Goal: Task Accomplishment & Management: Complete application form

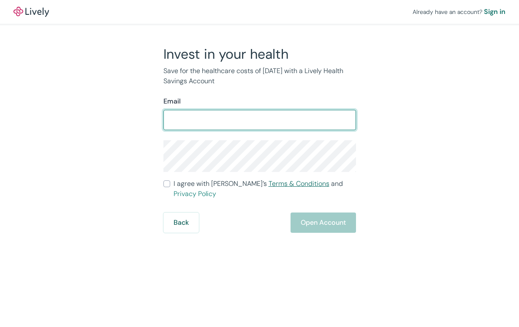
type input "tosu1992@yahoo.com"
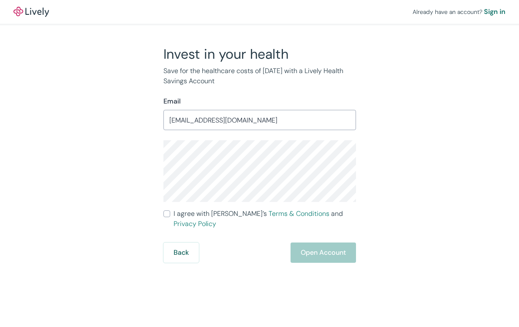
click at [166, 213] on input "I agree with Lively’s Terms & Conditions and Privacy Policy" at bounding box center [166, 213] width 7 height 7
checkbox input "true"
click at [321, 242] on button "Open Account" at bounding box center [323, 252] width 65 height 20
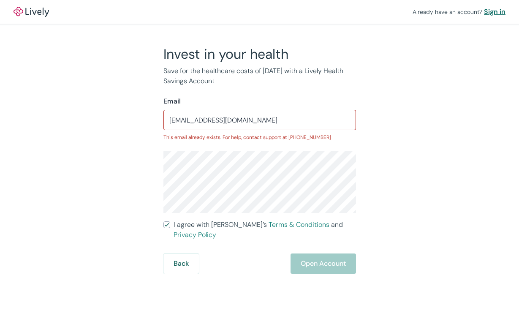
click at [492, 11] on div "Sign in" at bounding box center [495, 12] width 22 height 10
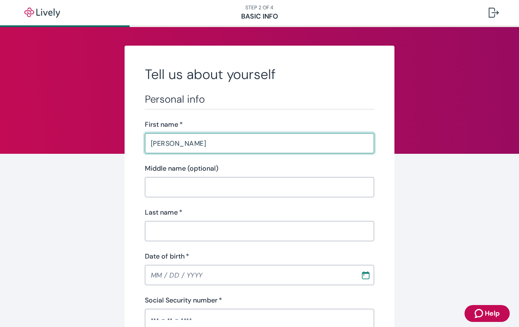
type input "[PERSON_NAME]"
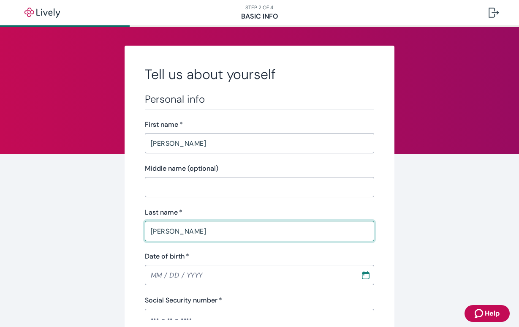
type input "[PERSON_NAME]"
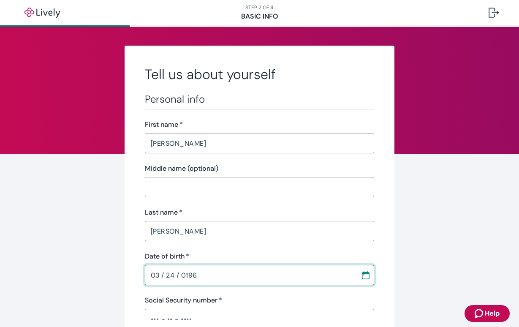
type input "[DATE]"
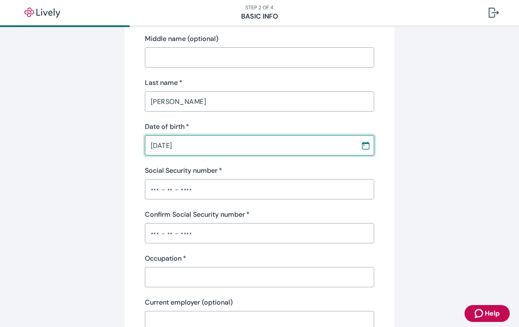
scroll to position [136, 0]
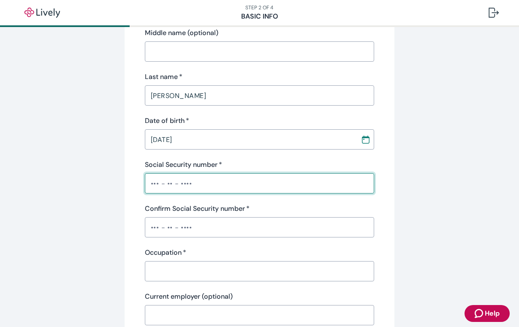
click at [149, 183] on input "Social Security number   *" at bounding box center [260, 183] width 230 height 17
type input "•••-••-5019"
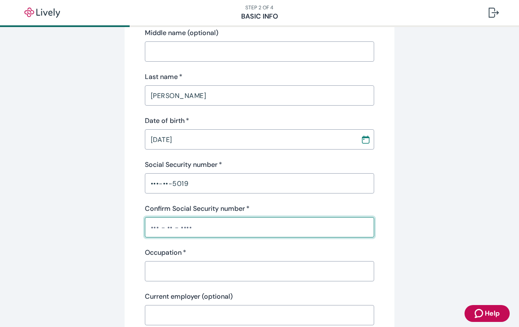
click at [152, 228] on input "Confirm Social Security number   *" at bounding box center [260, 227] width 230 height 17
type input "•••-••-5019"
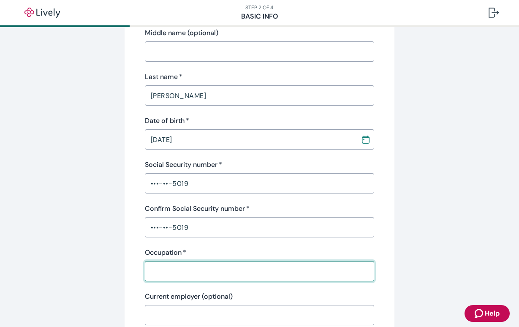
click at [158, 269] on input "Occupation   *" at bounding box center [260, 271] width 230 height 17
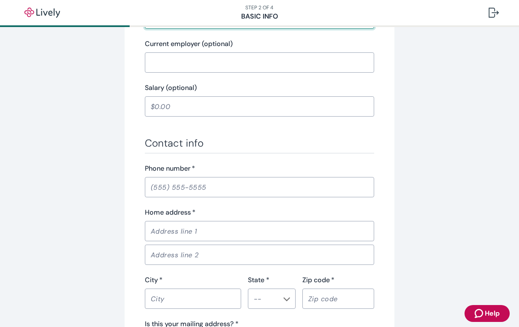
scroll to position [398, 0]
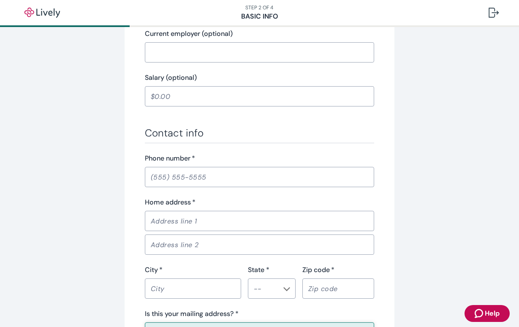
type input "Integrative Healer"
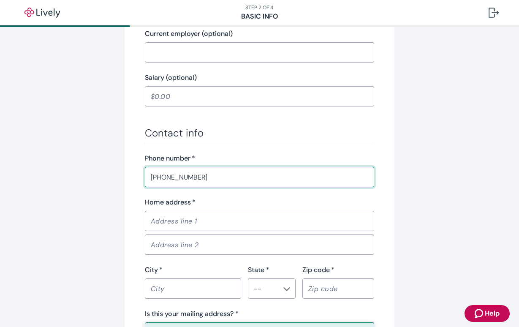
type input "[PHONE_NUMBER]"
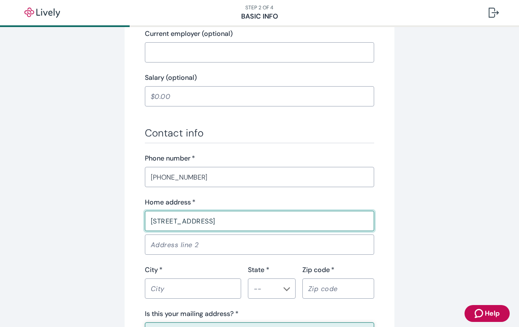
type input "[STREET_ADDRESS]"
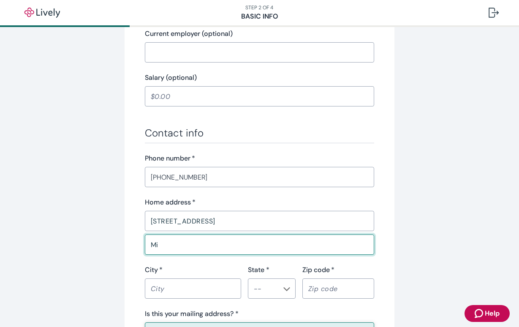
type input "M"
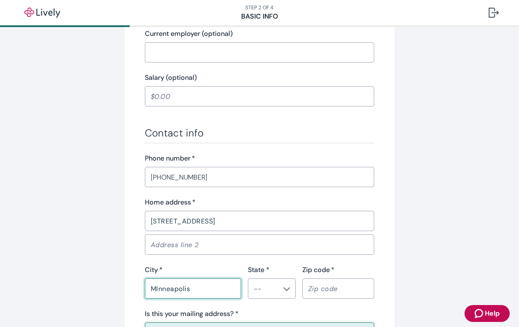
type input "MInneapolis"
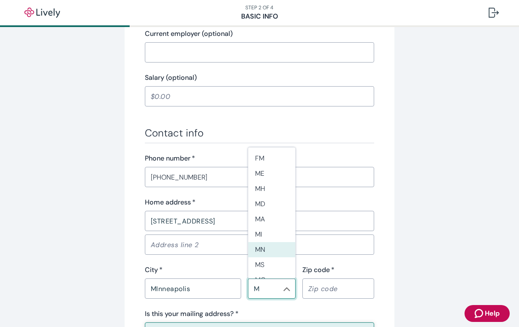
click at [261, 251] on li "MN" at bounding box center [271, 249] width 47 height 15
type input "MN"
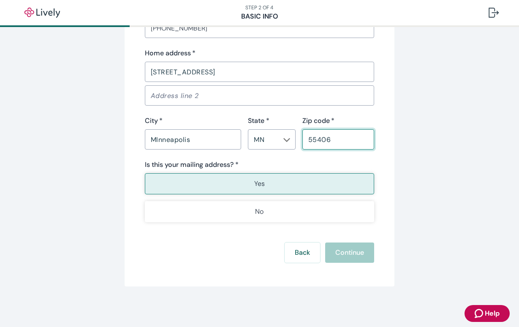
scroll to position [547, 0]
type input "55406"
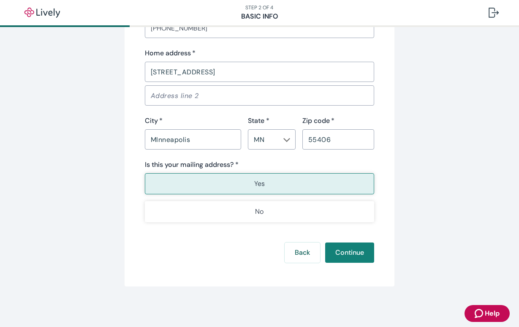
click at [252, 187] on button "Yes" at bounding box center [260, 183] width 230 height 21
click at [260, 185] on p "Yes" at bounding box center [259, 184] width 11 height 10
click at [339, 253] on button "Continue" at bounding box center [349, 252] width 49 height 20
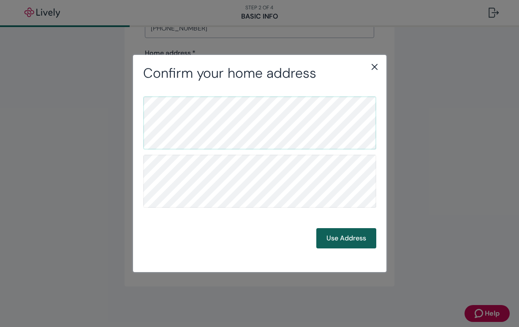
click at [350, 236] on button "Use Address" at bounding box center [346, 238] width 60 height 20
click at [338, 239] on button "Use Address" at bounding box center [346, 238] width 60 height 20
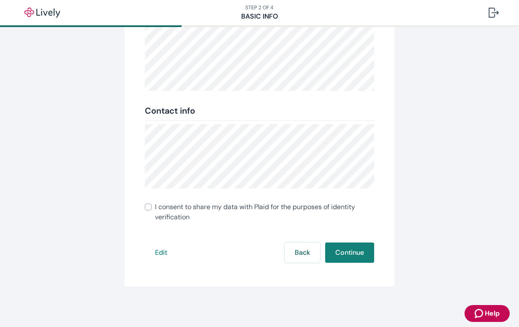
scroll to position [152, 0]
click at [148, 206] on input "I consent to share my data with Plaid for the purposes of identity verification" at bounding box center [148, 207] width 7 height 7
checkbox input "true"
click at [347, 253] on button "Continue" at bounding box center [349, 252] width 49 height 20
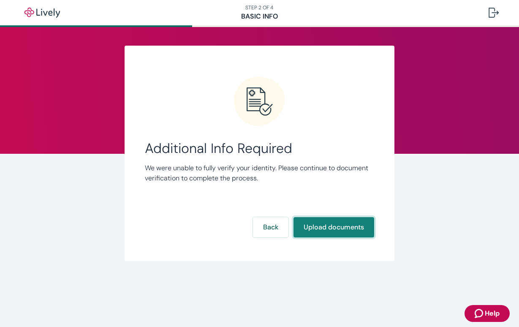
click at [331, 227] on button "Upload documents" at bounding box center [333, 227] width 81 height 20
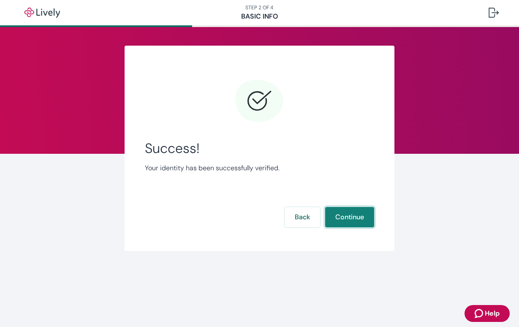
click at [348, 216] on button "Continue" at bounding box center [349, 217] width 49 height 20
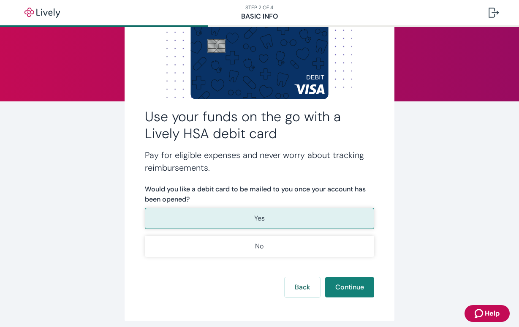
scroll to position [53, 0]
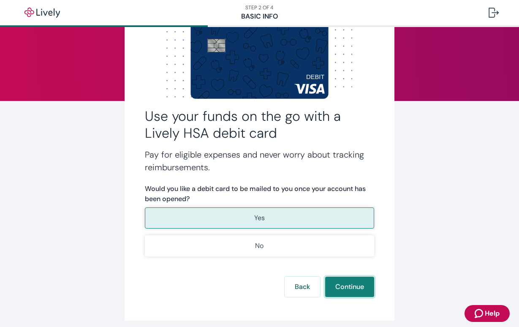
click at [348, 287] on button "Continue" at bounding box center [349, 287] width 49 height 20
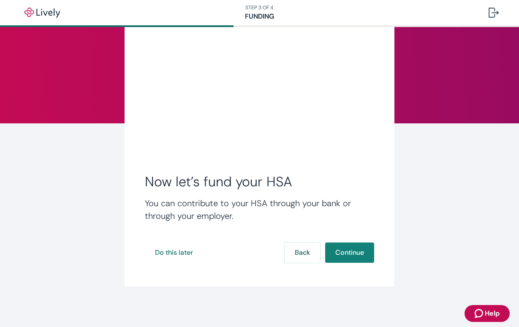
scroll to position [30, 0]
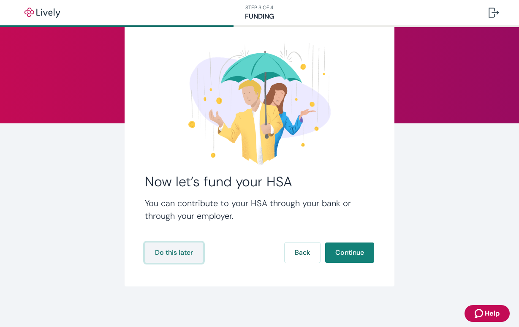
click at [175, 251] on button "Do this later" at bounding box center [174, 252] width 58 height 20
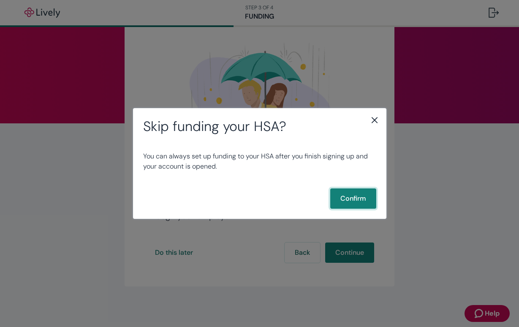
click at [345, 197] on button "Confirm" at bounding box center [353, 198] width 46 height 20
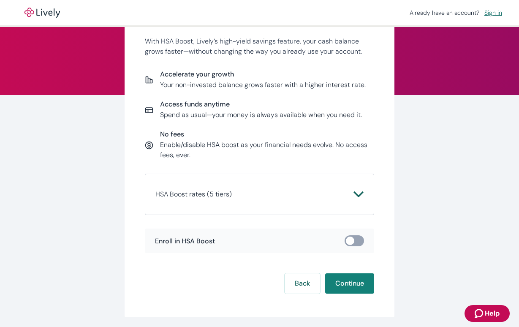
scroll to position [79, 0]
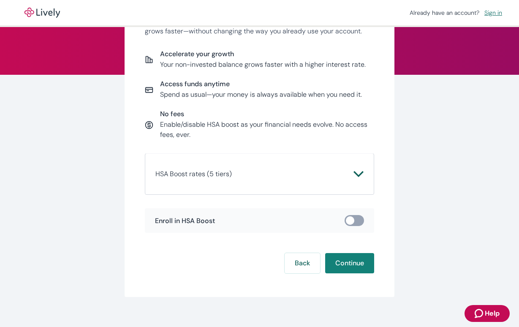
click at [356, 220] on input "checkbox" at bounding box center [349, 220] width 25 height 8
checkbox input "true"
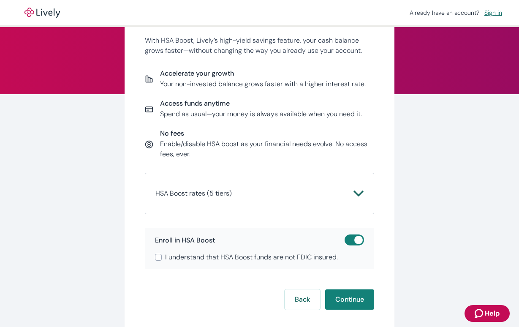
scroll to position [58, 0]
